Goal: Information Seeking & Learning: Learn about a topic

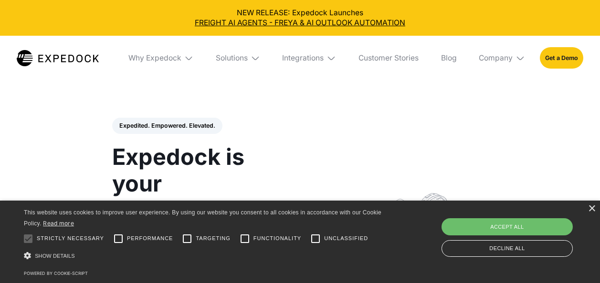
select select
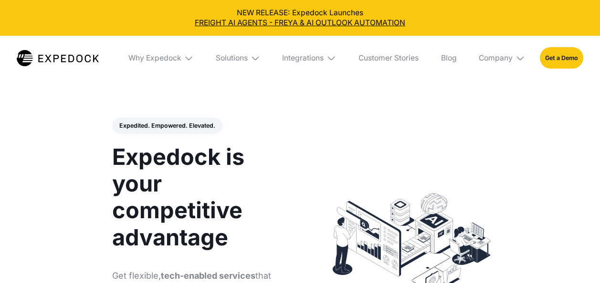
select select
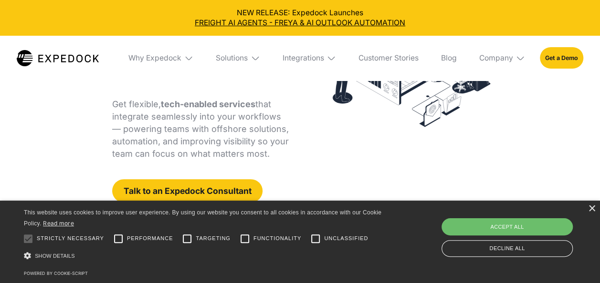
scroll to position [191, 0]
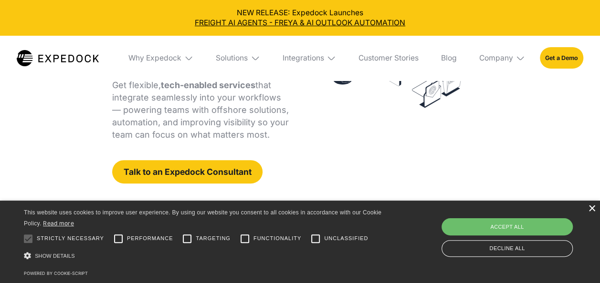
click at [594, 209] on div "×" at bounding box center [591, 209] width 7 height 7
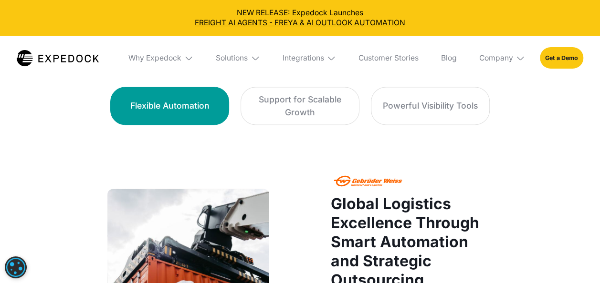
scroll to position [611, 0]
